Goal: Task Accomplishment & Management: Manage account settings

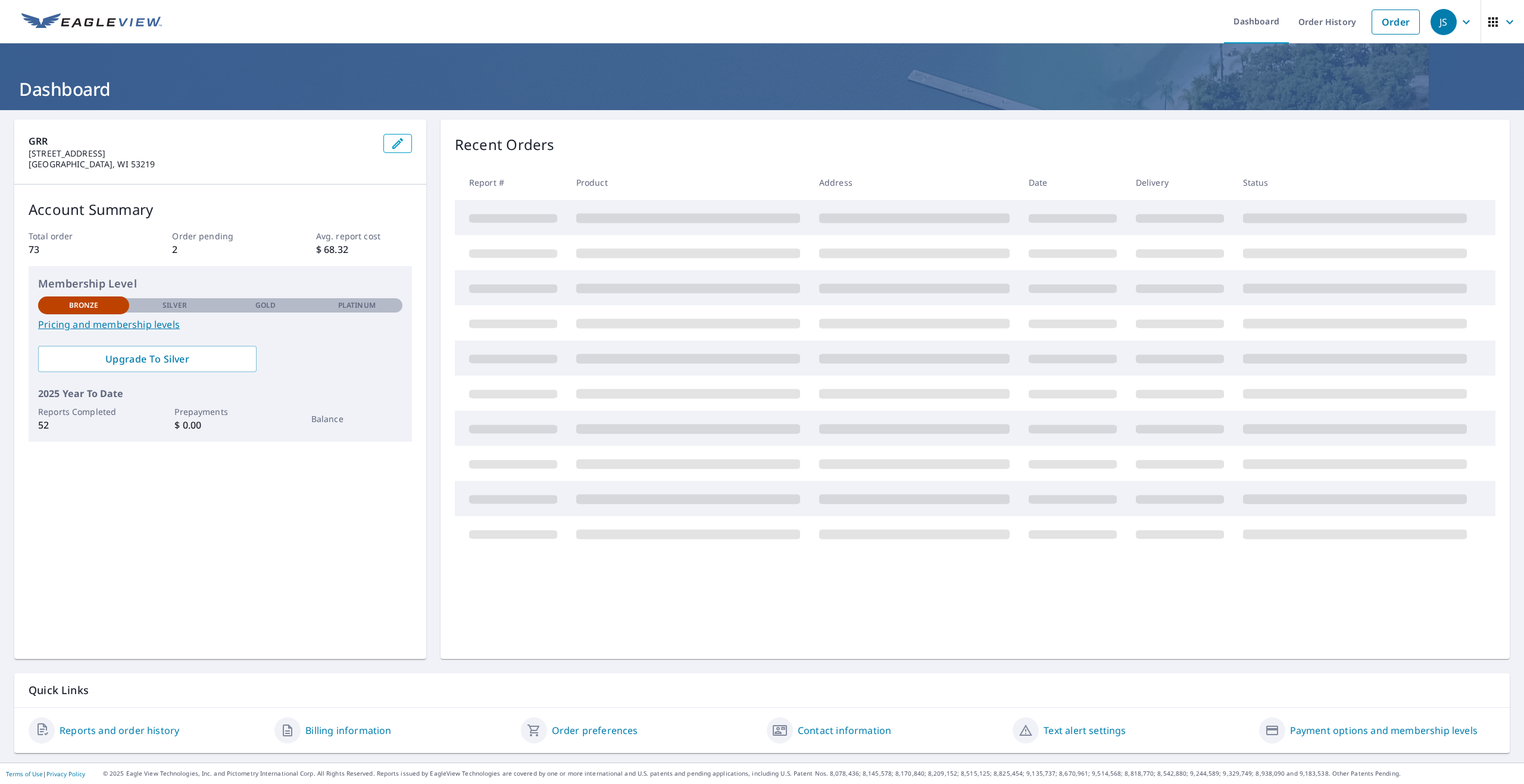
click at [1460, 24] on icon "button" at bounding box center [1466, 22] width 14 height 14
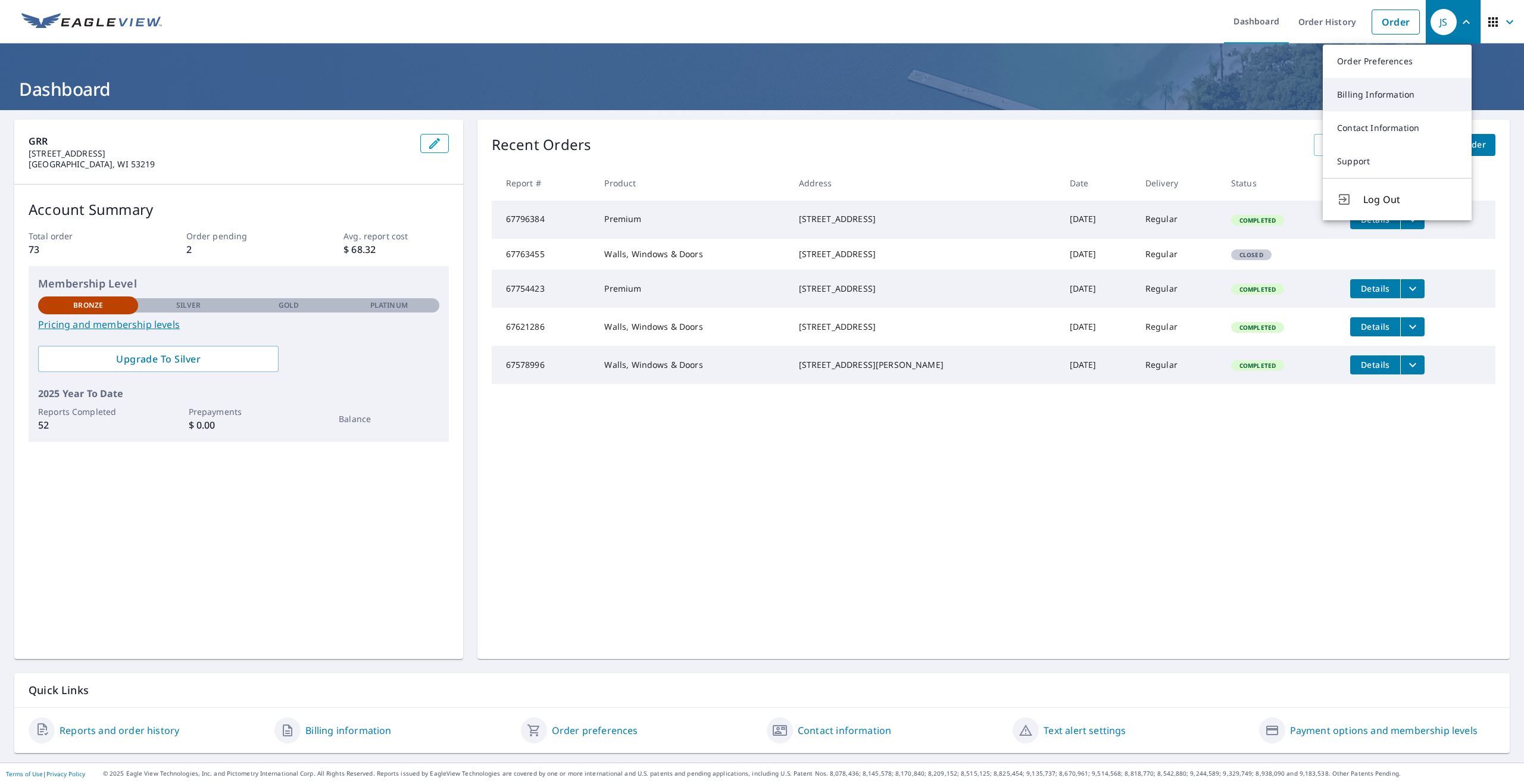
click at [1397, 91] on link "Billing Information" at bounding box center [1397, 95] width 149 height 33
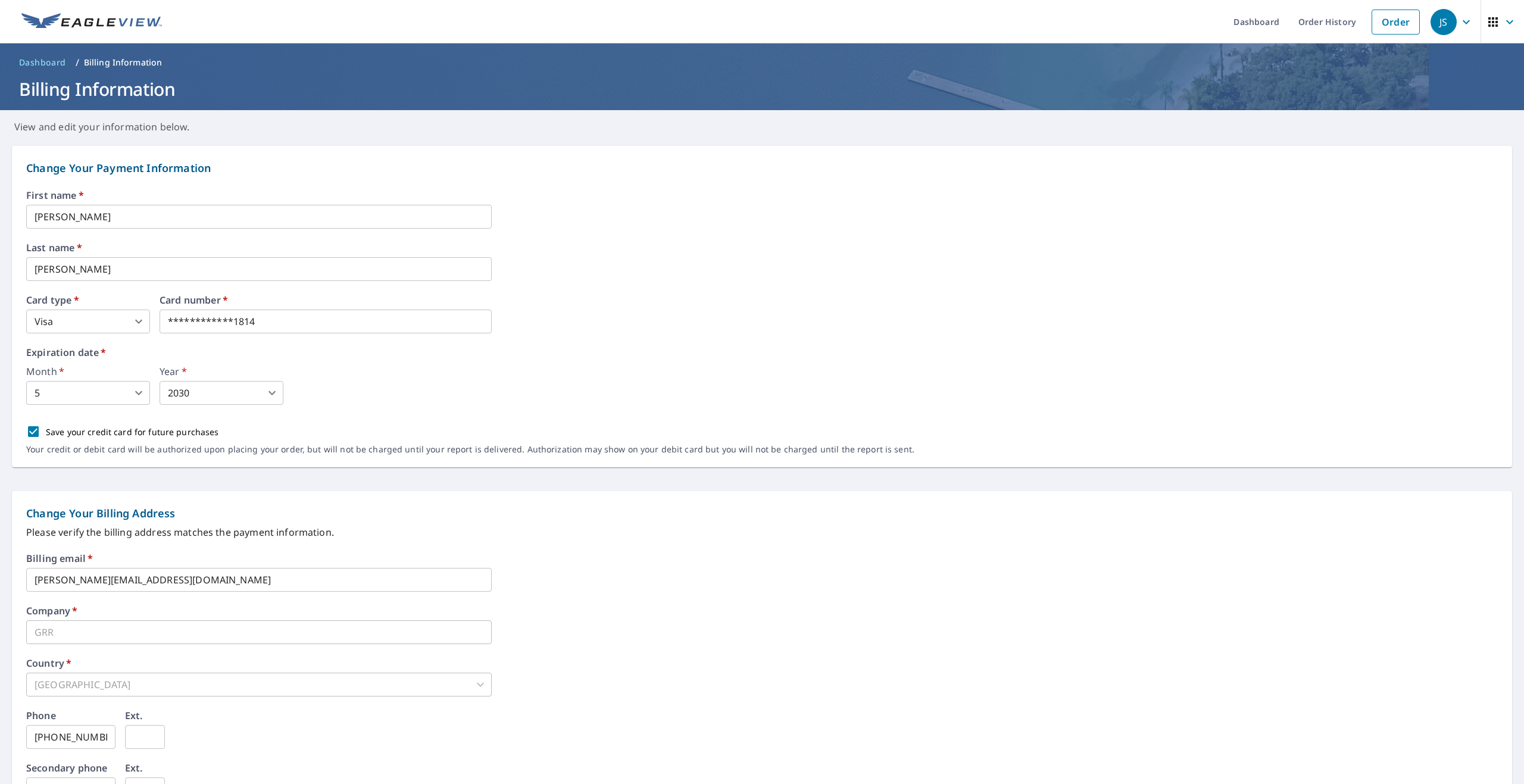
click at [1460, 27] on icon "button" at bounding box center [1466, 22] width 14 height 14
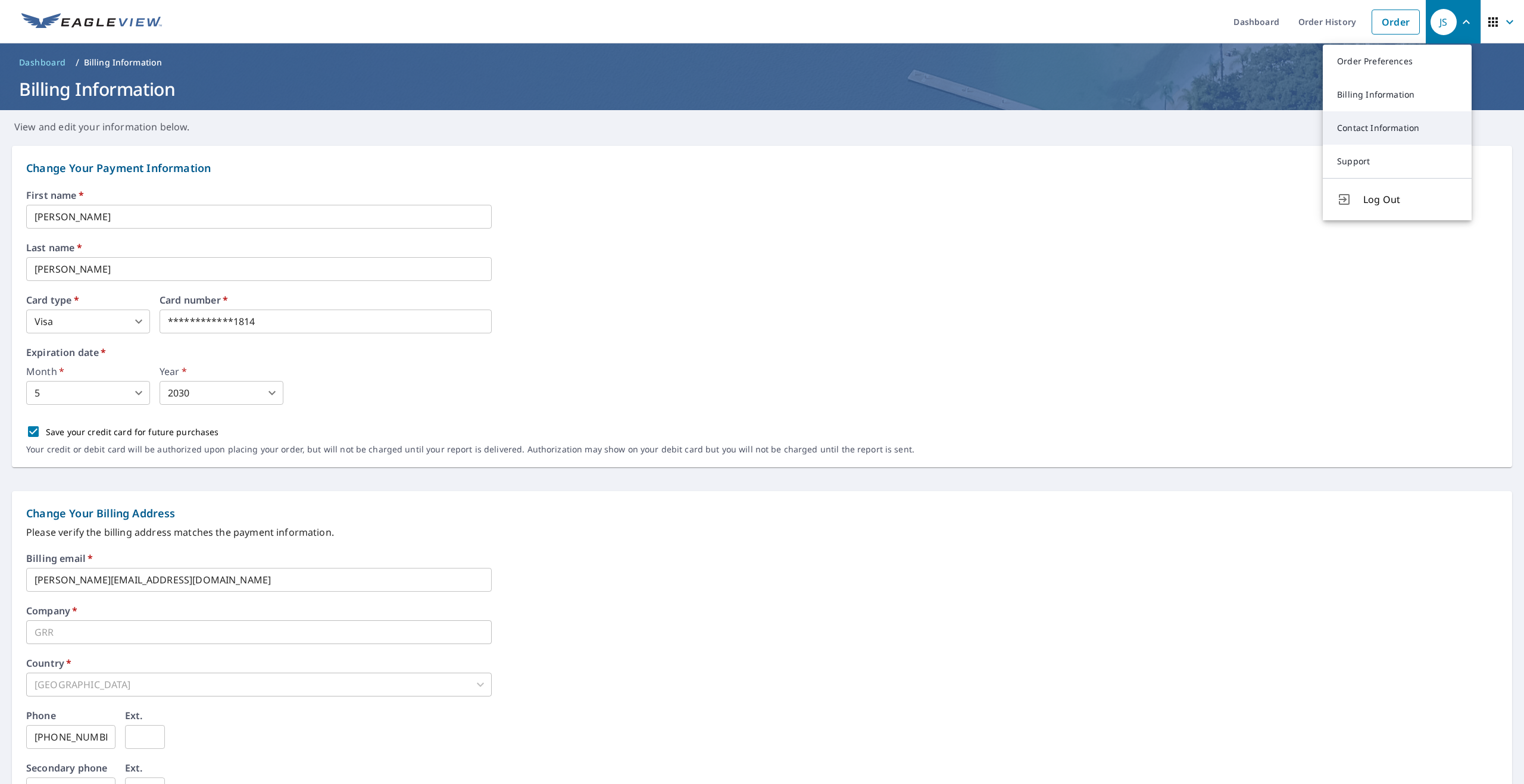
click at [1399, 121] on link "Contact Information" at bounding box center [1397, 128] width 149 height 33
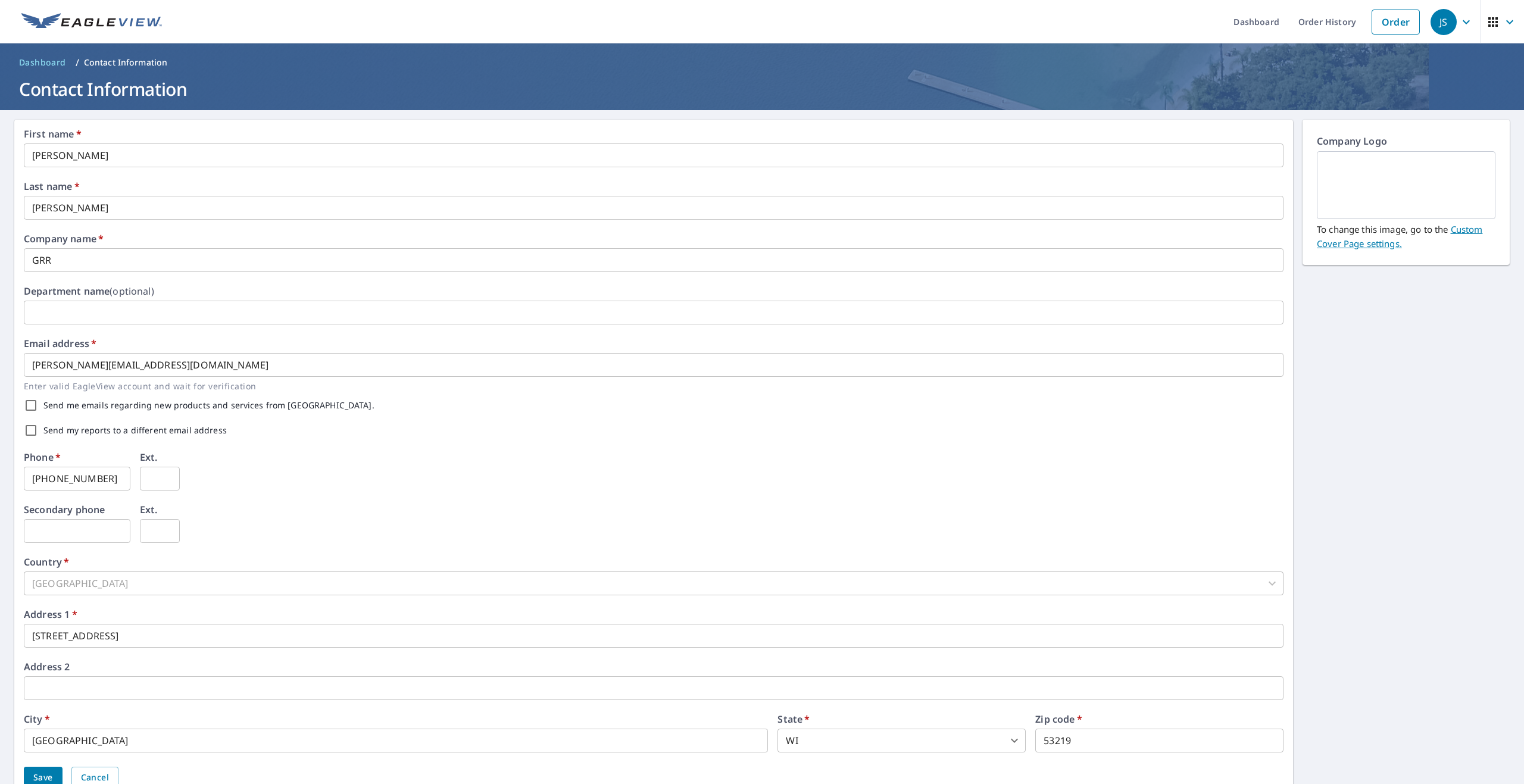
click at [102, 484] on input "[PHONE_NUMBER]" at bounding box center [77, 478] width 107 height 24
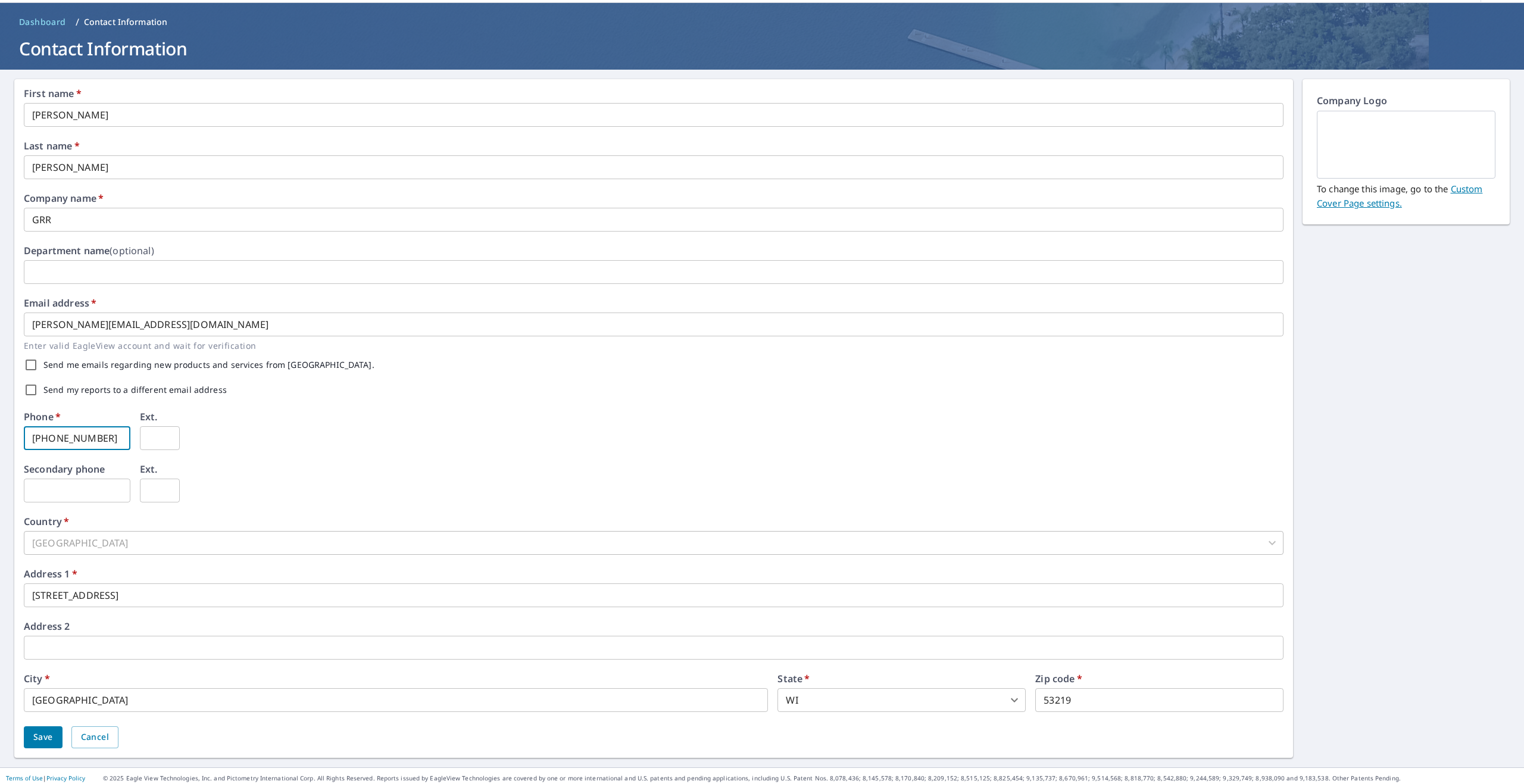
scroll to position [45, 0]
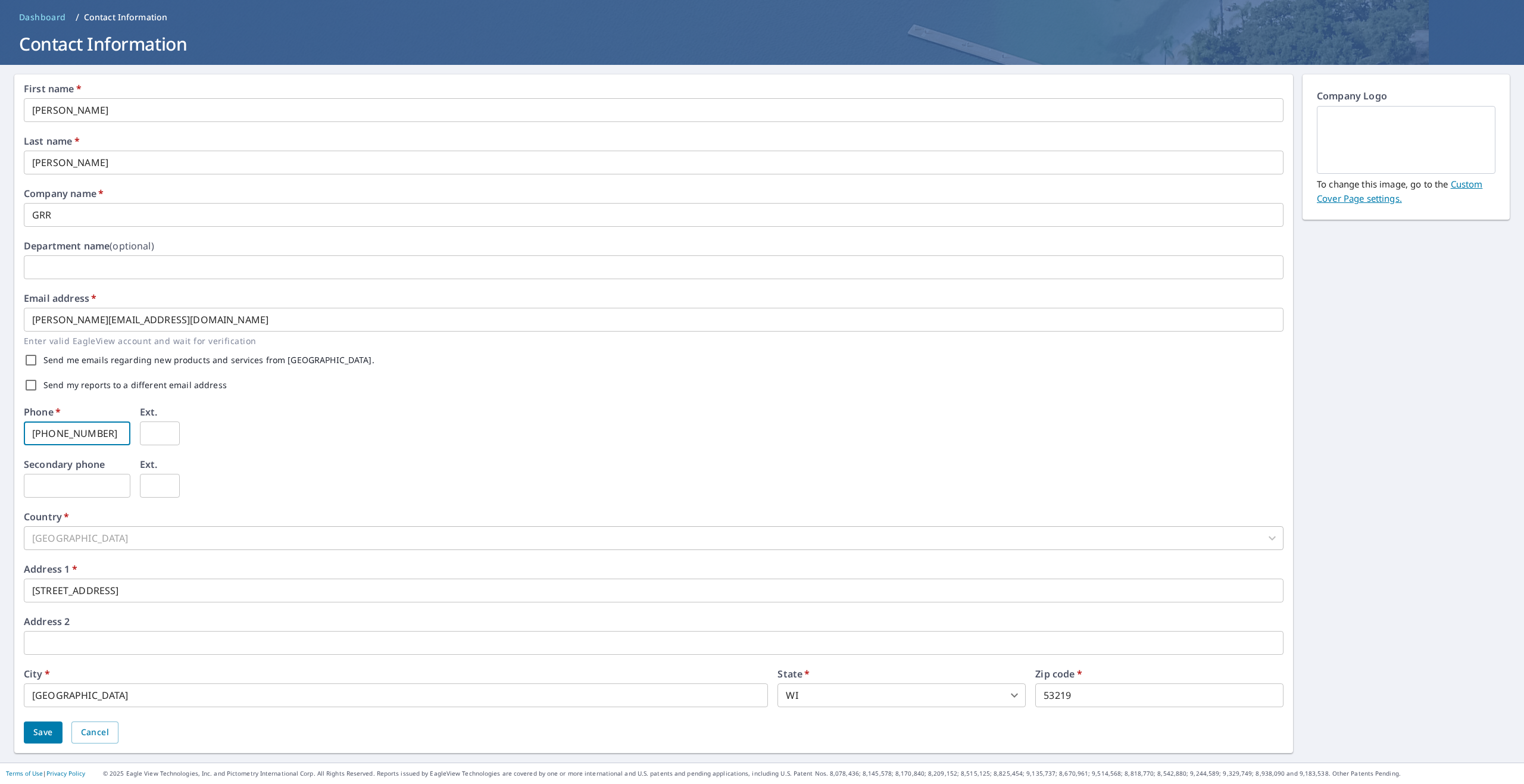
type input "[PHONE_NUMBER]"
click at [49, 726] on span "Save" at bounding box center [43, 732] width 20 height 15
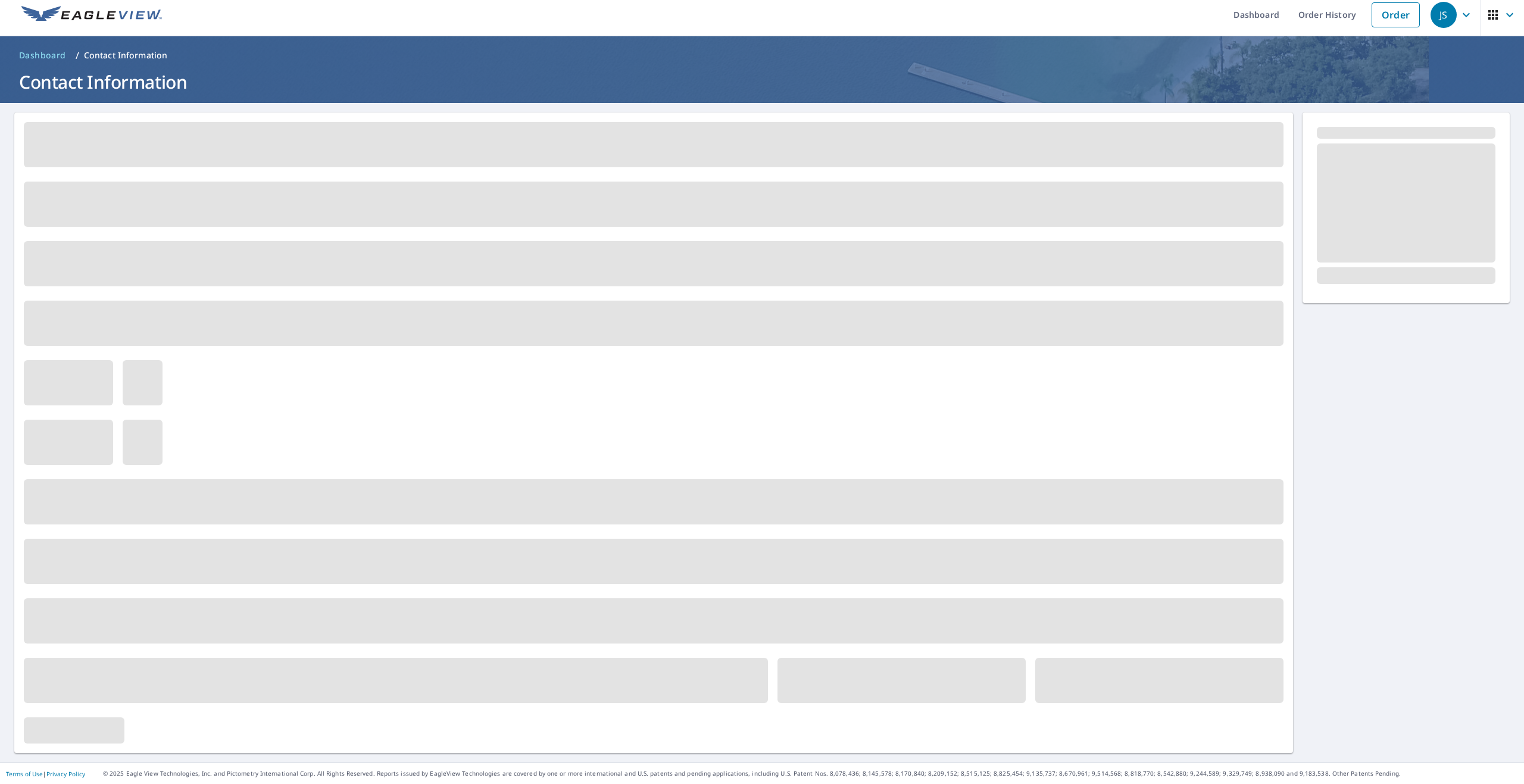
scroll to position [0, 0]
